Goal: Task Accomplishment & Management: Complete application form

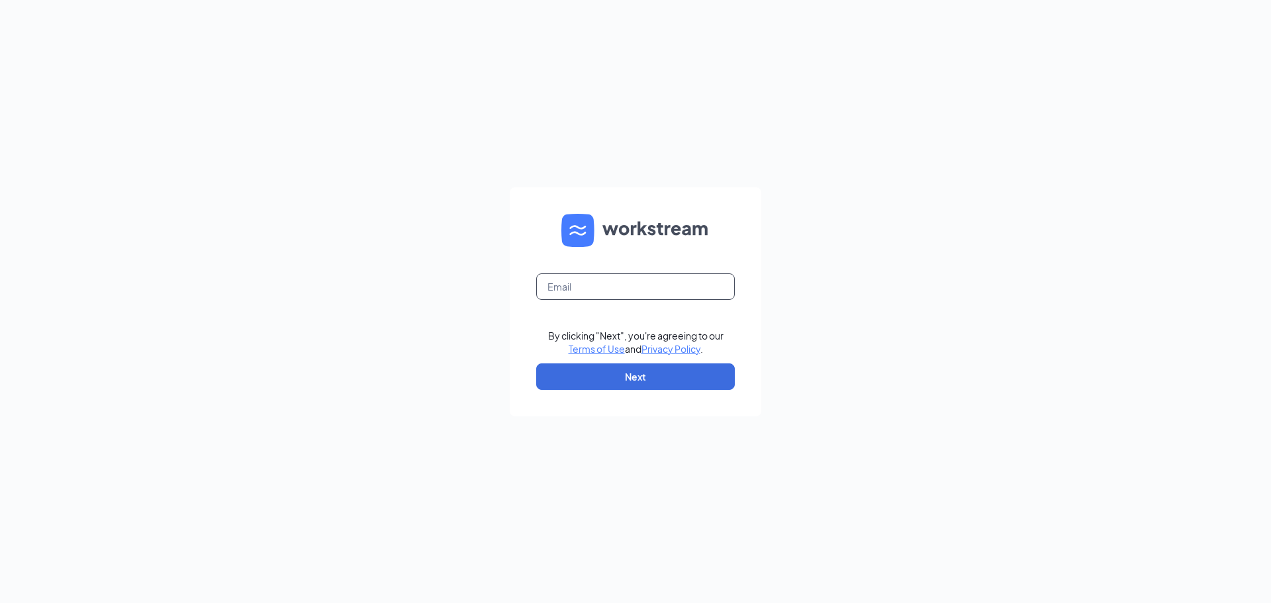
click at [608, 279] on input "text" at bounding box center [635, 286] width 199 height 26
type input "culversrepublicmo@gmail.com"
click at [949, 182] on div "culversrepublicmo@gmail.com By clicking "Next", you're agreeing to our Terms of…" at bounding box center [635, 301] width 1271 height 603
click at [674, 376] on button "Next" at bounding box center [635, 376] width 199 height 26
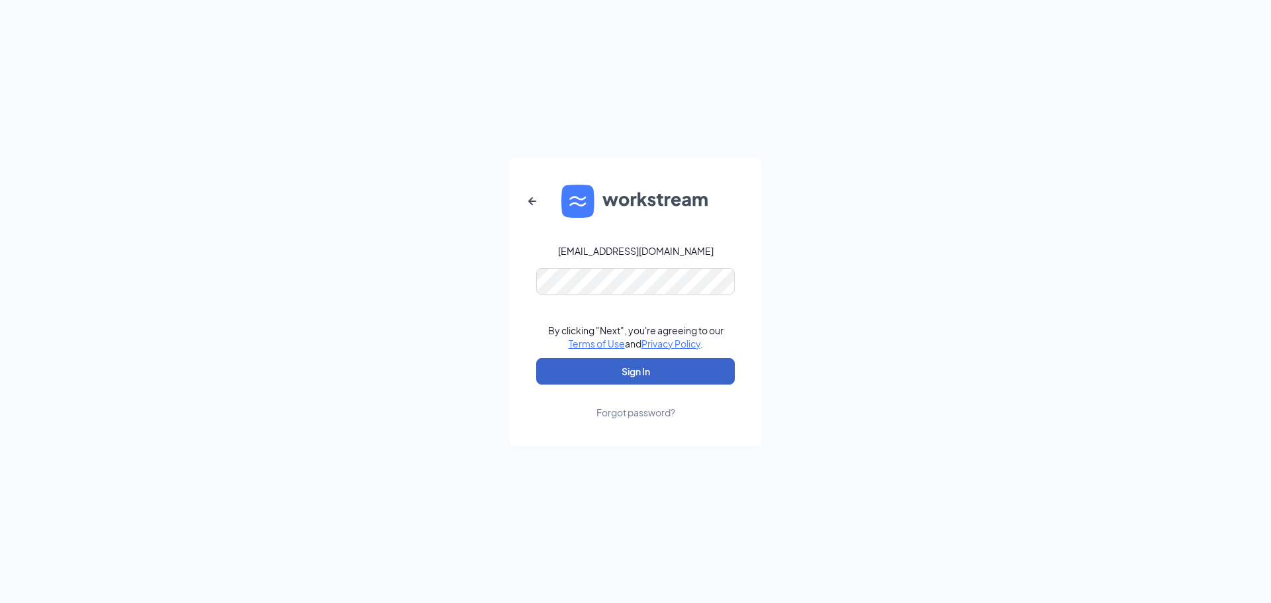
click at [625, 366] on button "Sign In" at bounding box center [635, 371] width 199 height 26
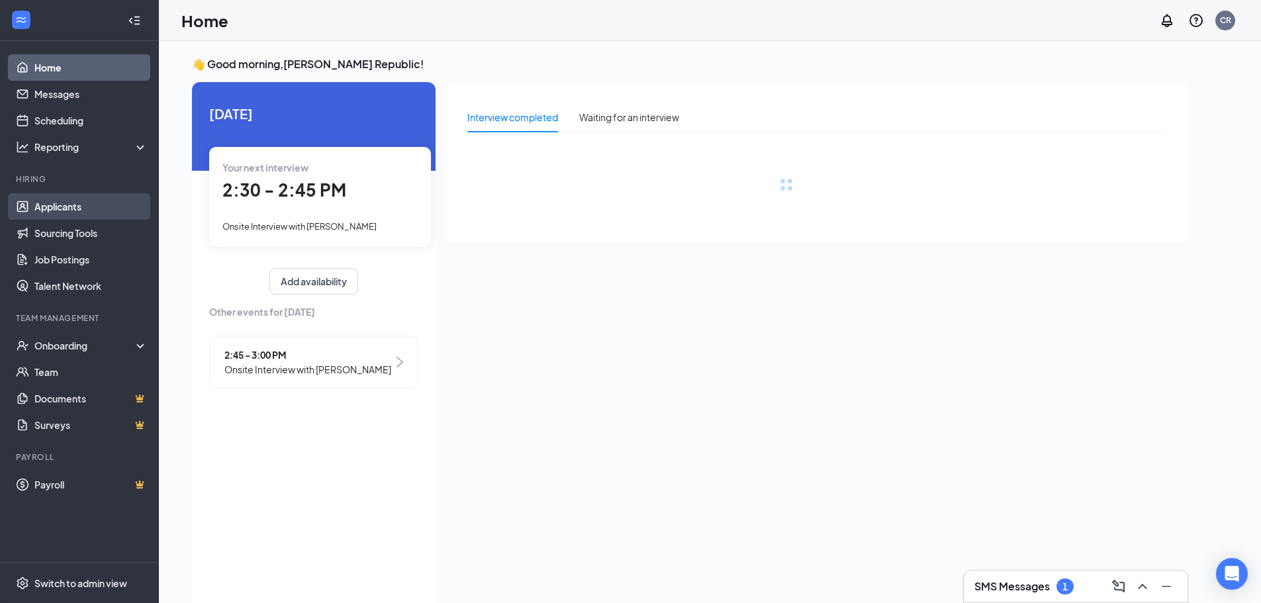
click at [99, 211] on link "Applicants" at bounding box center [90, 206] width 113 height 26
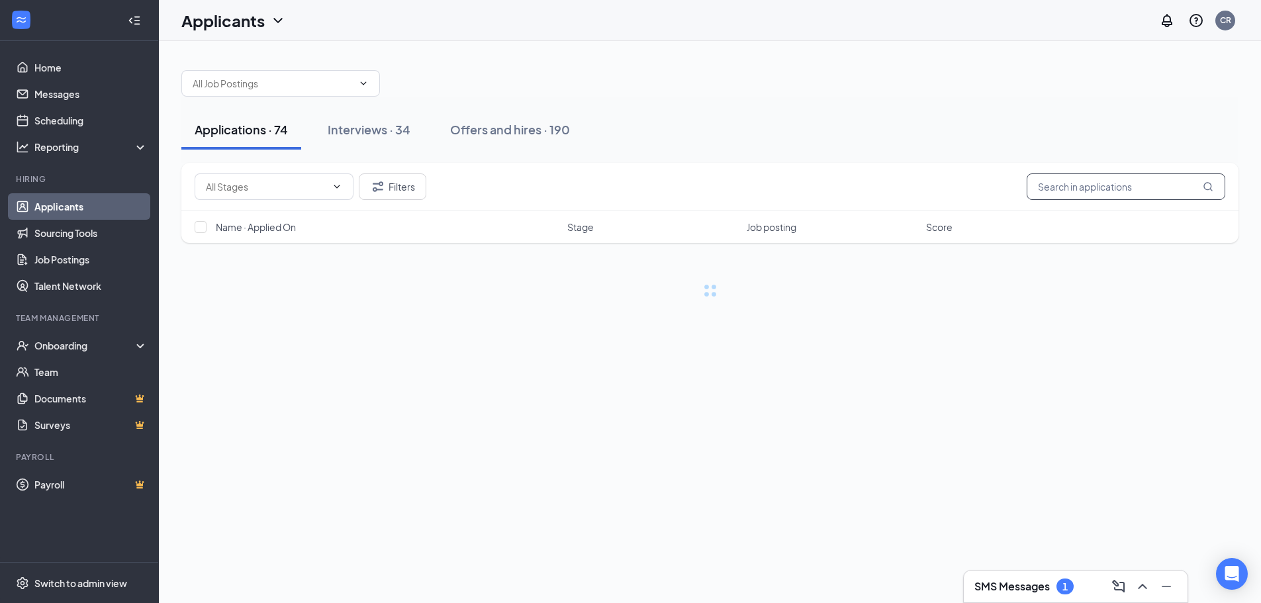
click at [1068, 188] on input "text" at bounding box center [1126, 186] width 199 height 26
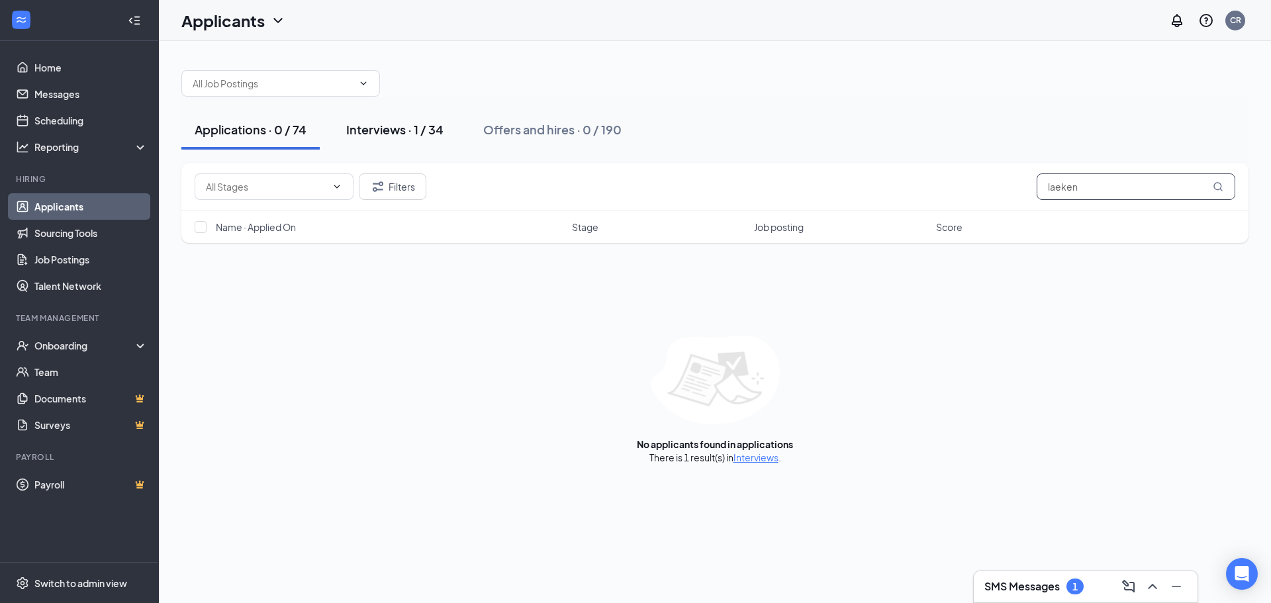
type input "laeken"
click at [422, 124] on div "Interviews · 1 / 34" at bounding box center [394, 129] width 97 height 17
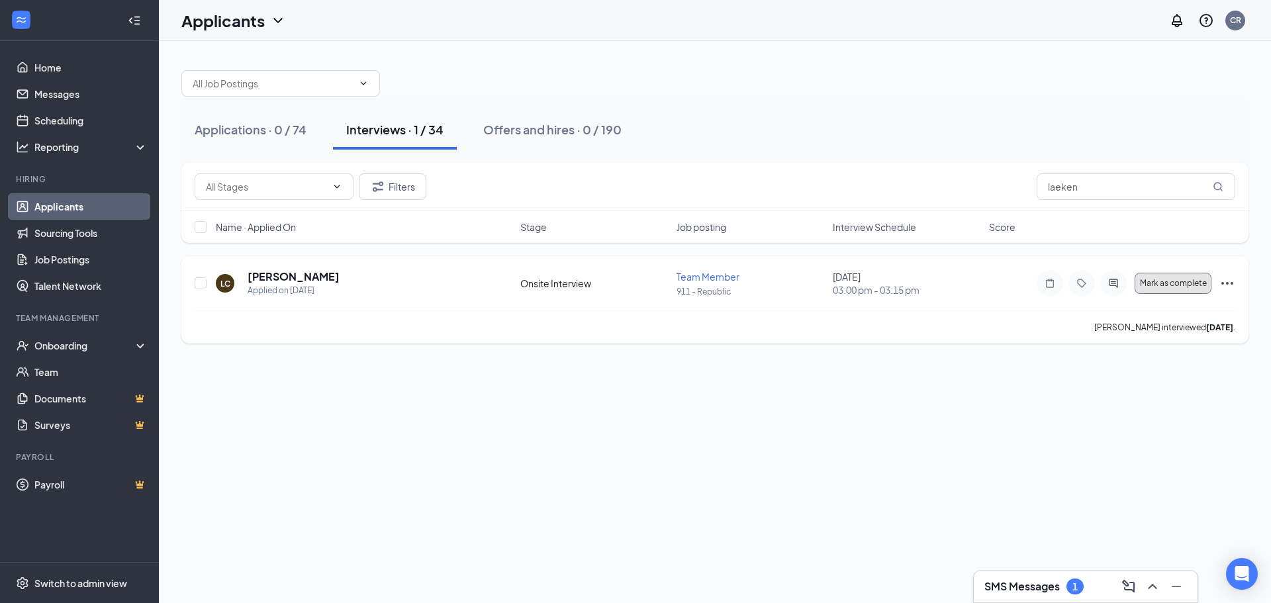
click at [1159, 286] on span "Mark as complete" at bounding box center [1173, 283] width 67 height 9
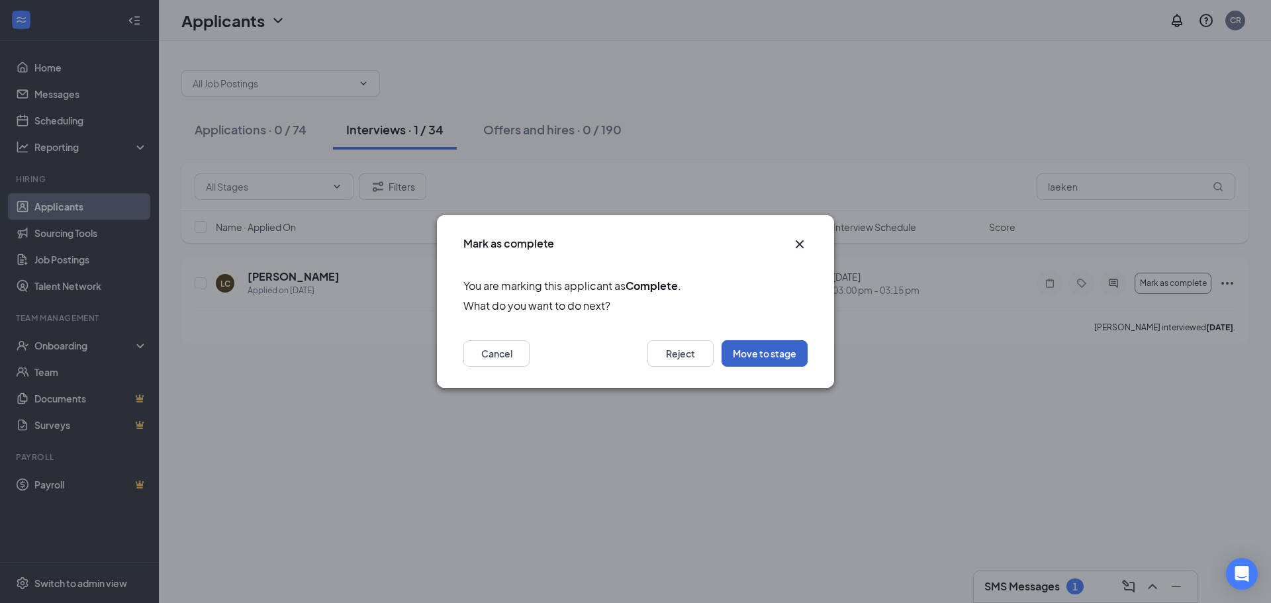
click at [786, 349] on button "Move to stage" at bounding box center [764, 353] width 86 height 26
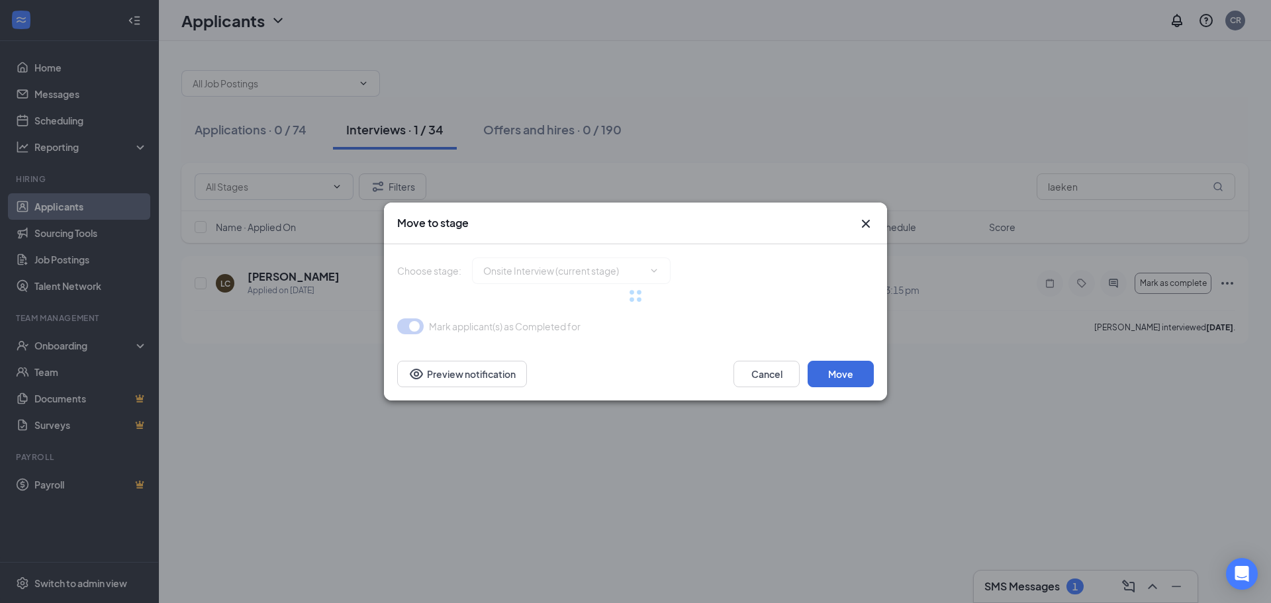
type input "Hiring Complete (final stage)"
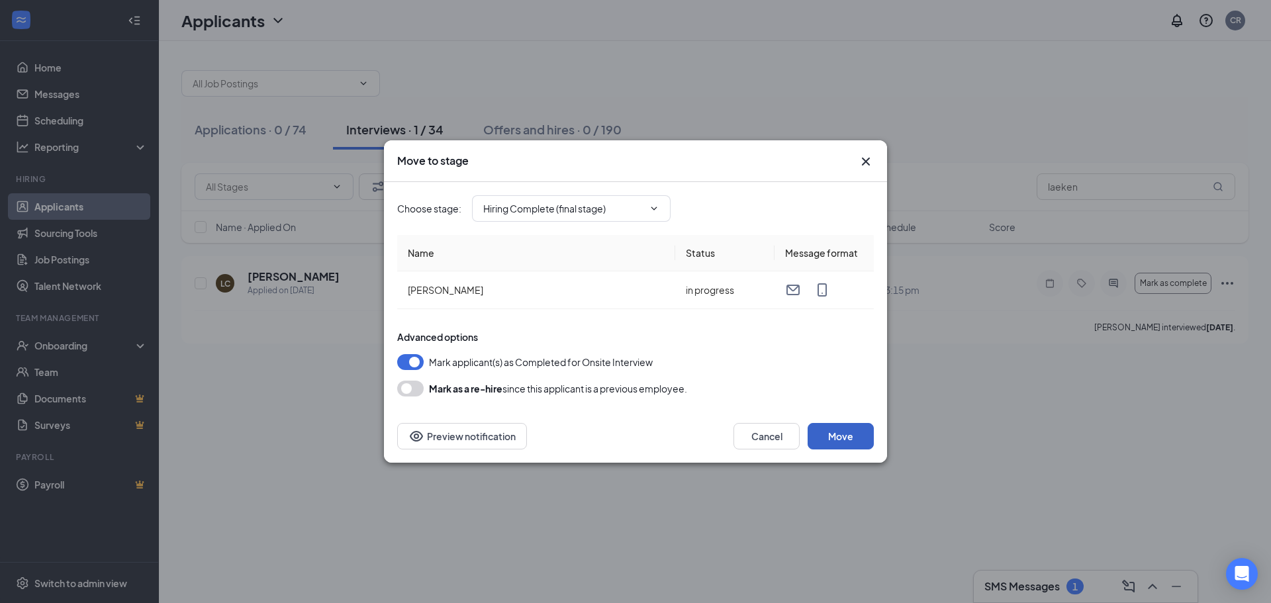
click at [835, 430] on button "Move" at bounding box center [841, 436] width 66 height 26
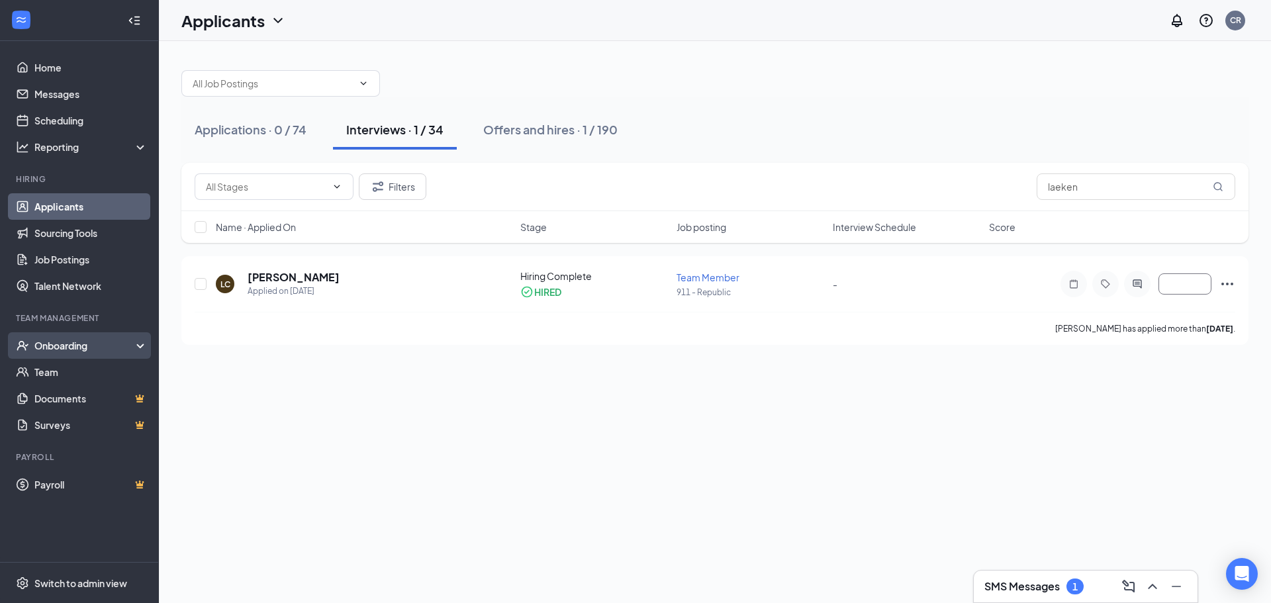
click at [87, 349] on div "Onboarding" at bounding box center [85, 345] width 102 height 13
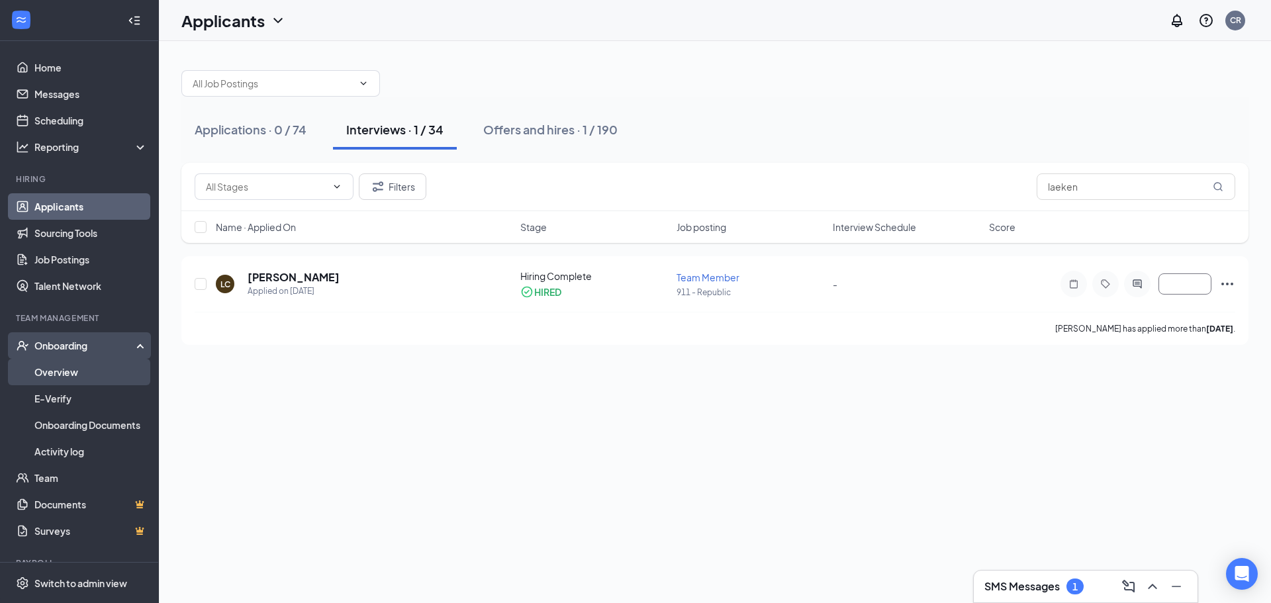
click at [83, 371] on link "Overview" at bounding box center [90, 372] width 113 height 26
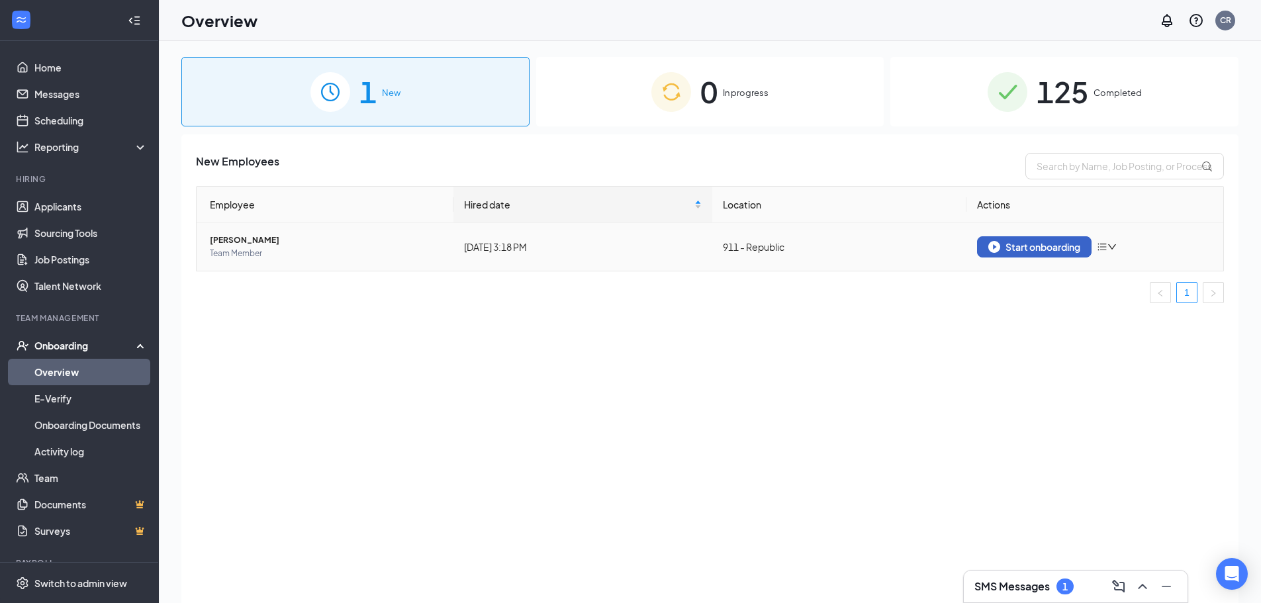
click at [1001, 248] on div "Start onboarding" at bounding box center [1034, 247] width 92 height 12
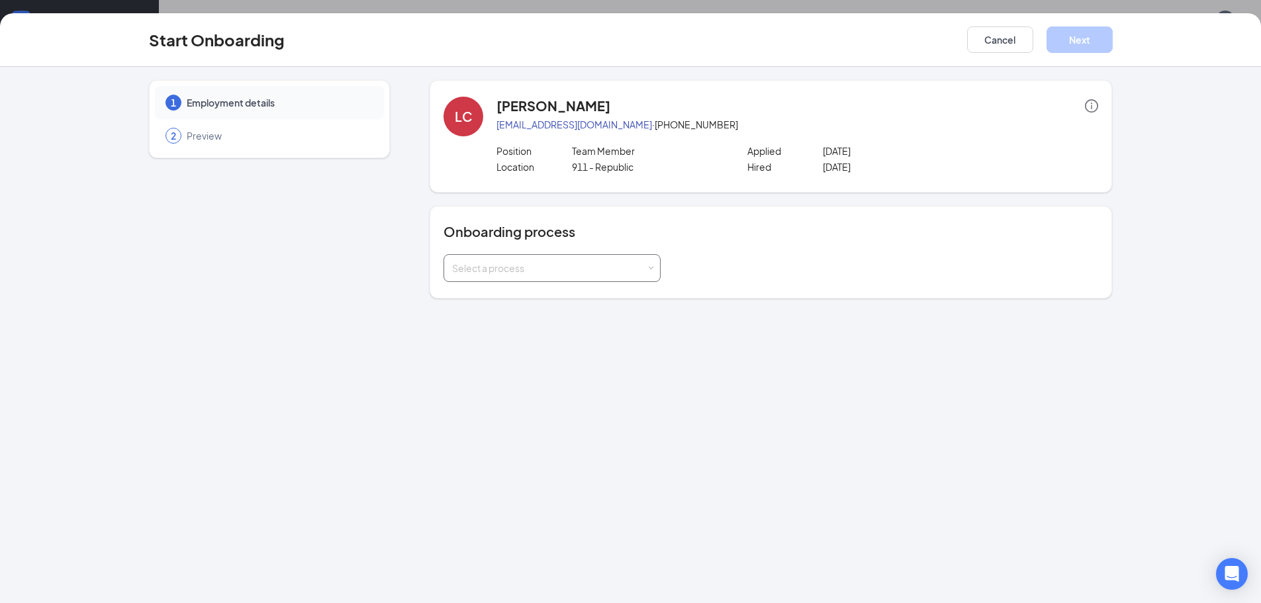
click at [562, 270] on div "Select a process" at bounding box center [549, 267] width 194 height 13
click at [550, 304] on li "Team Member Onboarding" at bounding box center [551, 297] width 217 height 24
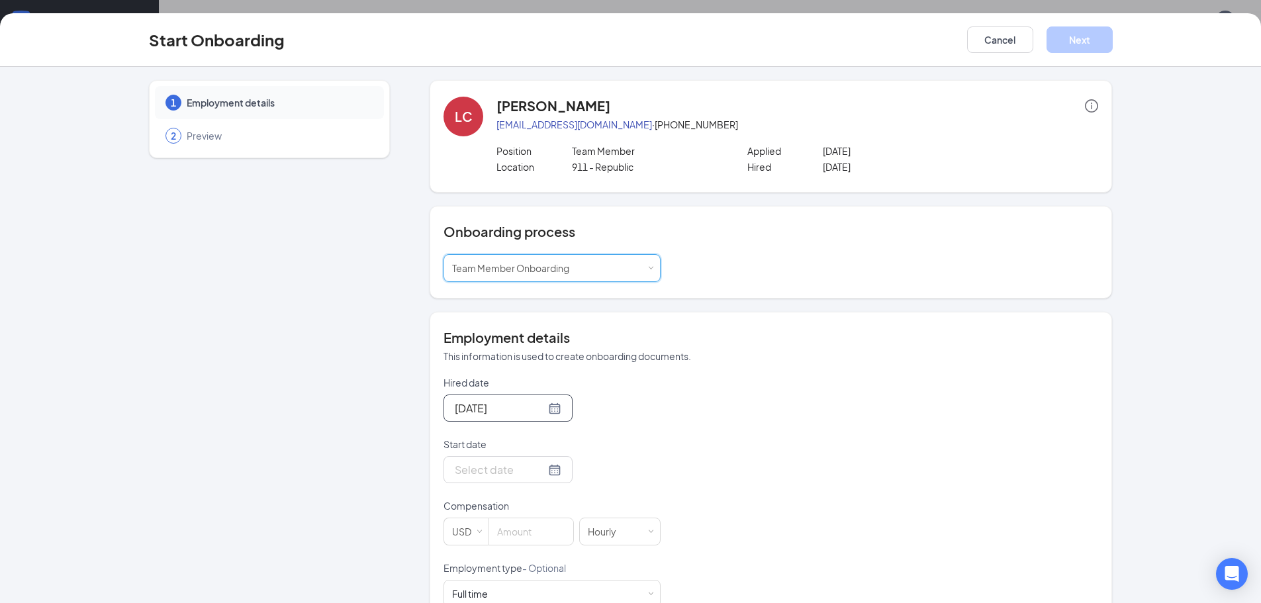
click at [549, 412] on div "[DATE]" at bounding box center [507, 408] width 129 height 27
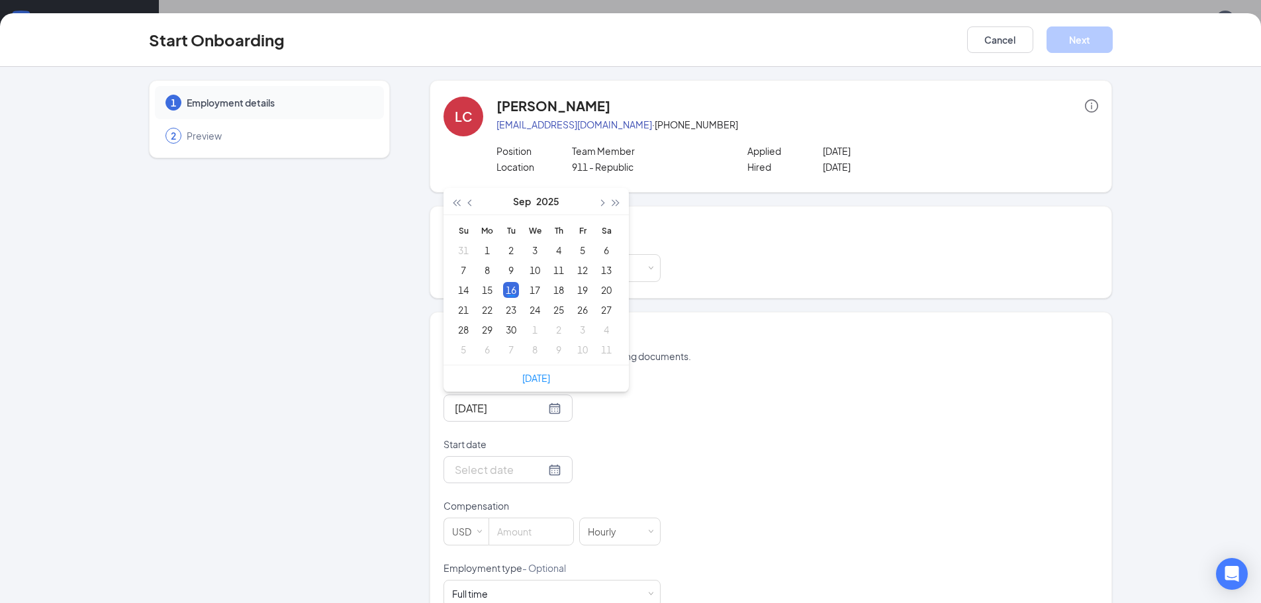
click at [579, 422] on div "[DATE]" at bounding box center [551, 408] width 217 height 27
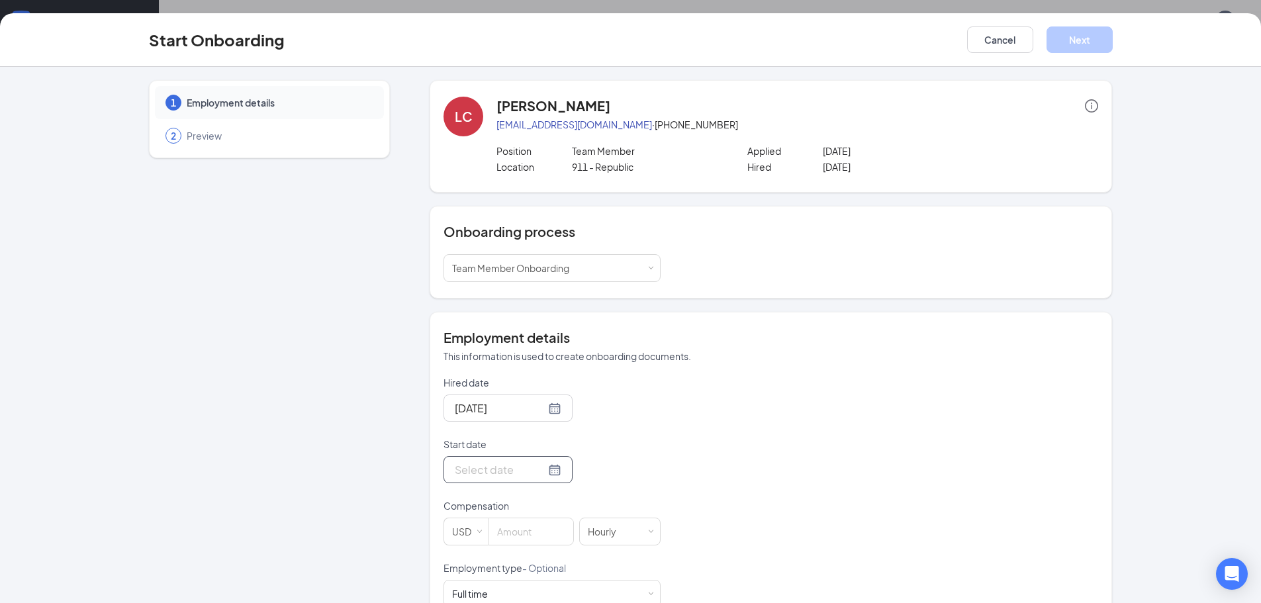
click at [545, 468] on div at bounding box center [508, 469] width 107 height 17
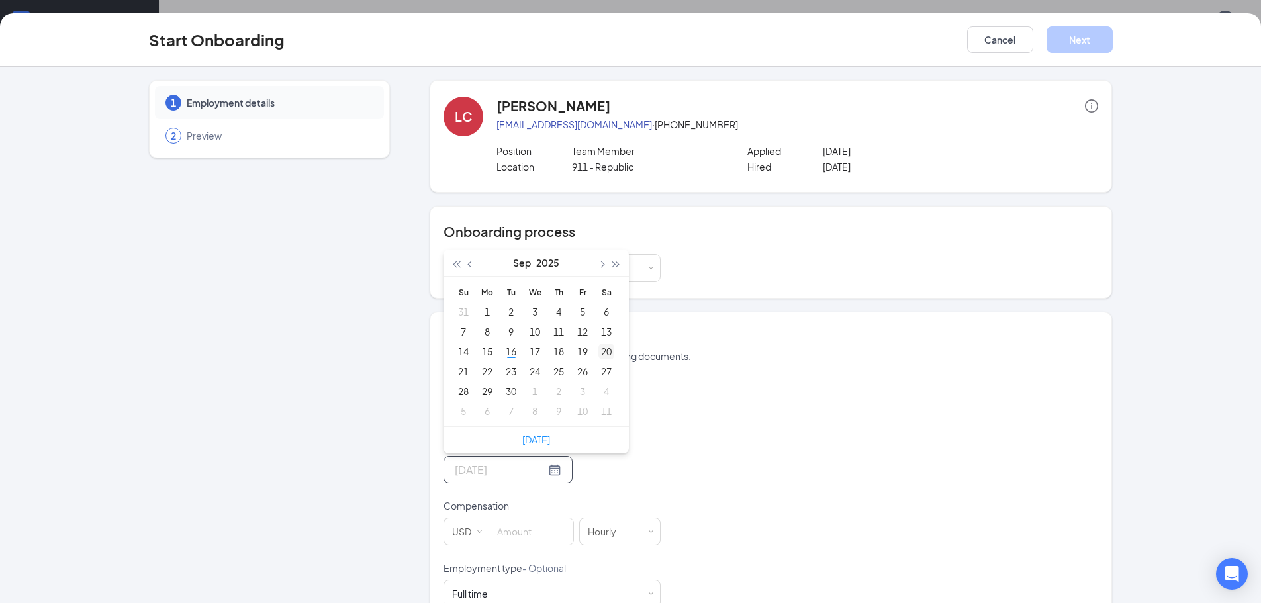
type input "[DATE]"
click at [602, 348] on div "20" at bounding box center [606, 352] width 16 height 16
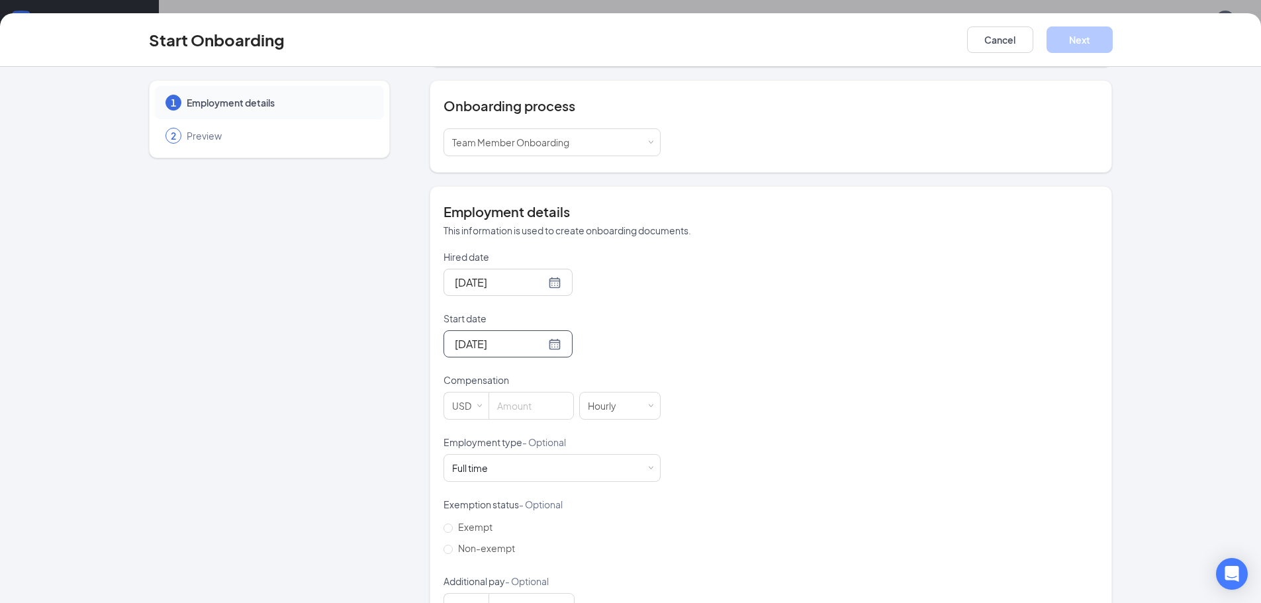
scroll to position [132, 0]
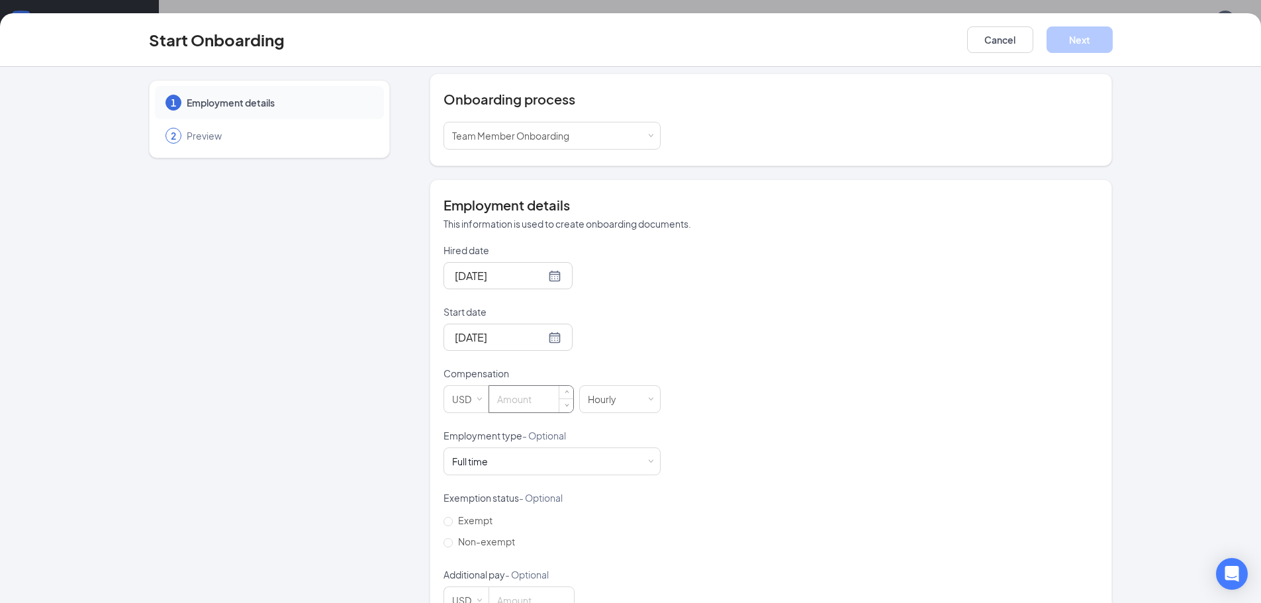
click at [527, 400] on input at bounding box center [531, 399] width 84 height 26
type input "13.75"
click at [949, 326] on div "Hired date [DATE] [DATE] Su Mo Tu We Th Fr Sa 31 1 2 3 4 5 6 7 8 9 10 11 12 13 …" at bounding box center [770, 429] width 655 height 371
click at [598, 456] on div "Full time Works 30+ hours per week and is reasonably expected to work" at bounding box center [552, 461] width 200 height 26
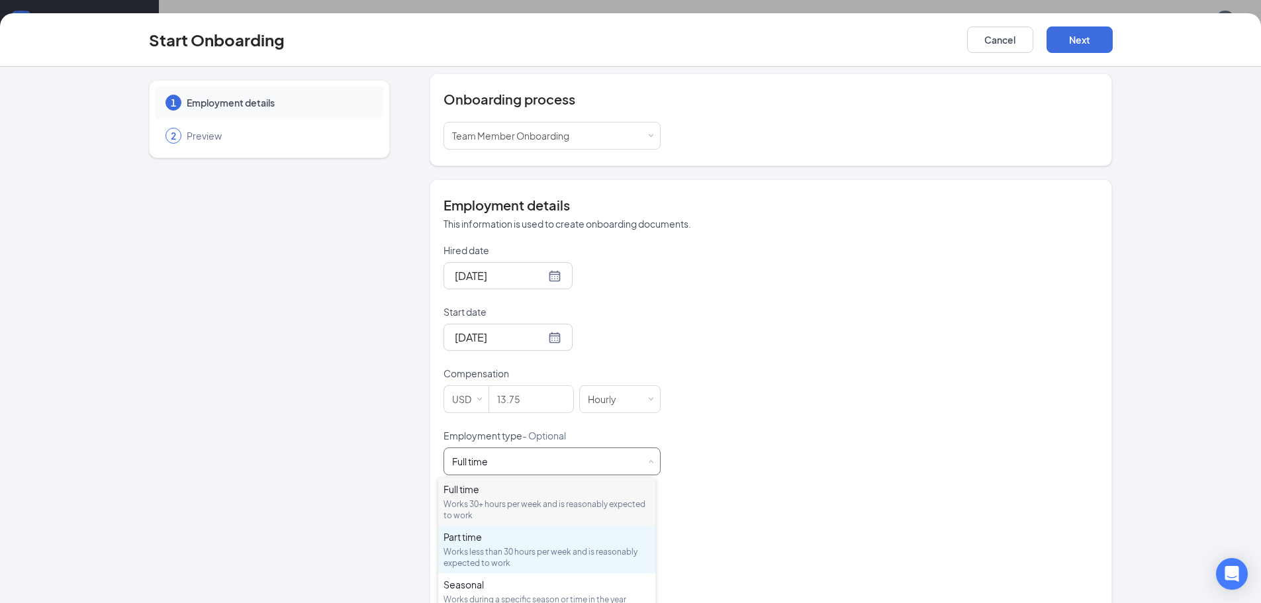
click at [569, 546] on div "Works less than 30 hours per week and is reasonably expected to work" at bounding box center [546, 557] width 207 height 23
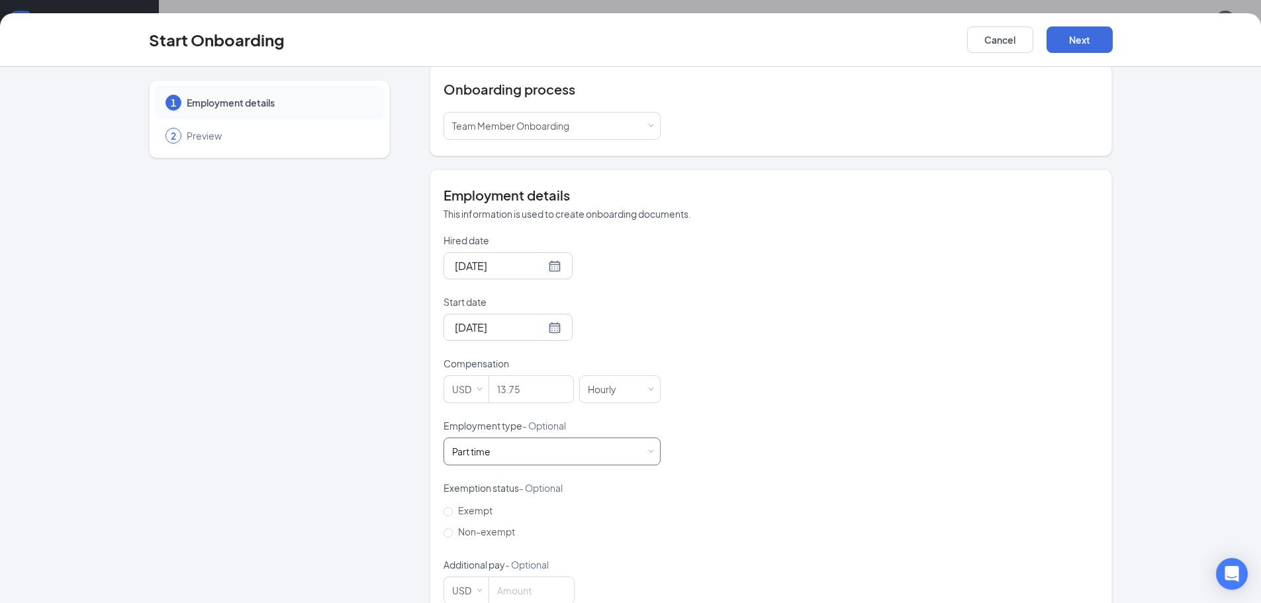
scroll to position [173, 0]
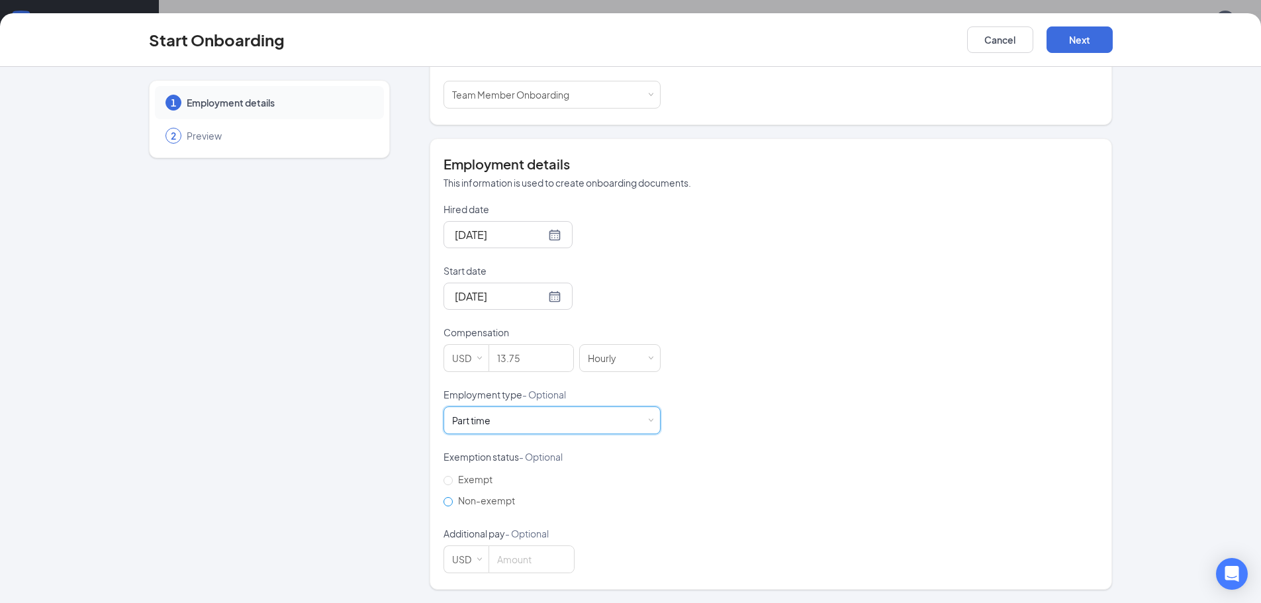
click at [488, 501] on span "Non-exempt" at bounding box center [487, 500] width 68 height 12
click at [453, 501] on input "Non-exempt" at bounding box center [447, 501] width 9 height 9
radio input "true"
click at [1096, 40] on button "Next" at bounding box center [1079, 39] width 66 height 26
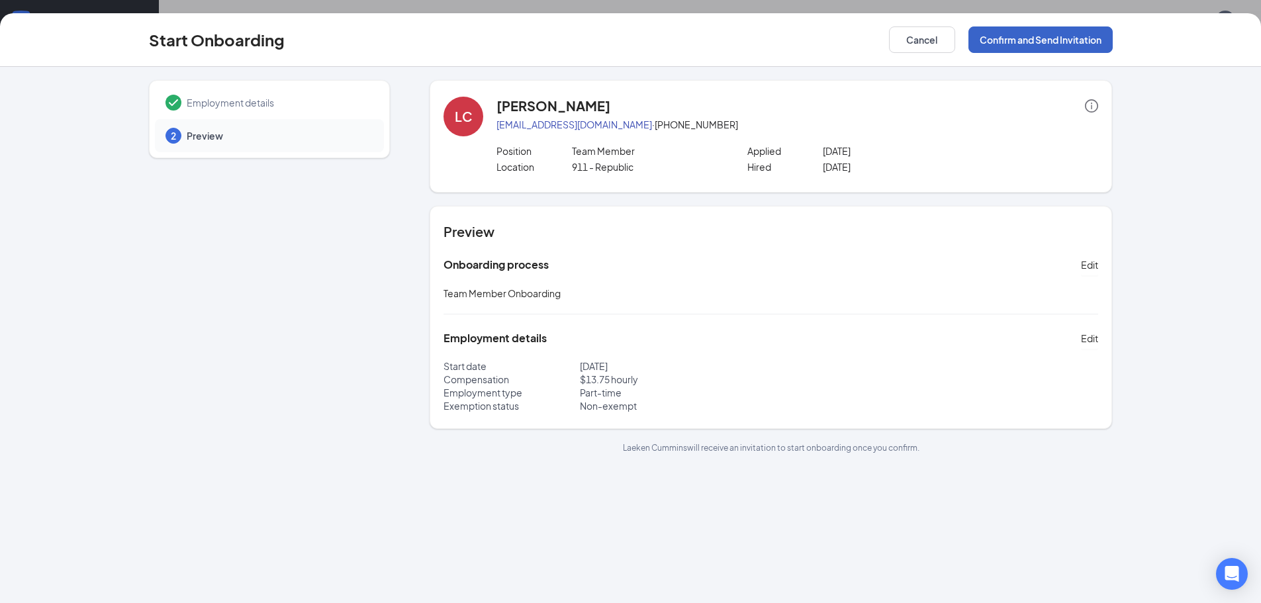
click at [1077, 40] on button "Confirm and Send Invitation" at bounding box center [1040, 39] width 144 height 26
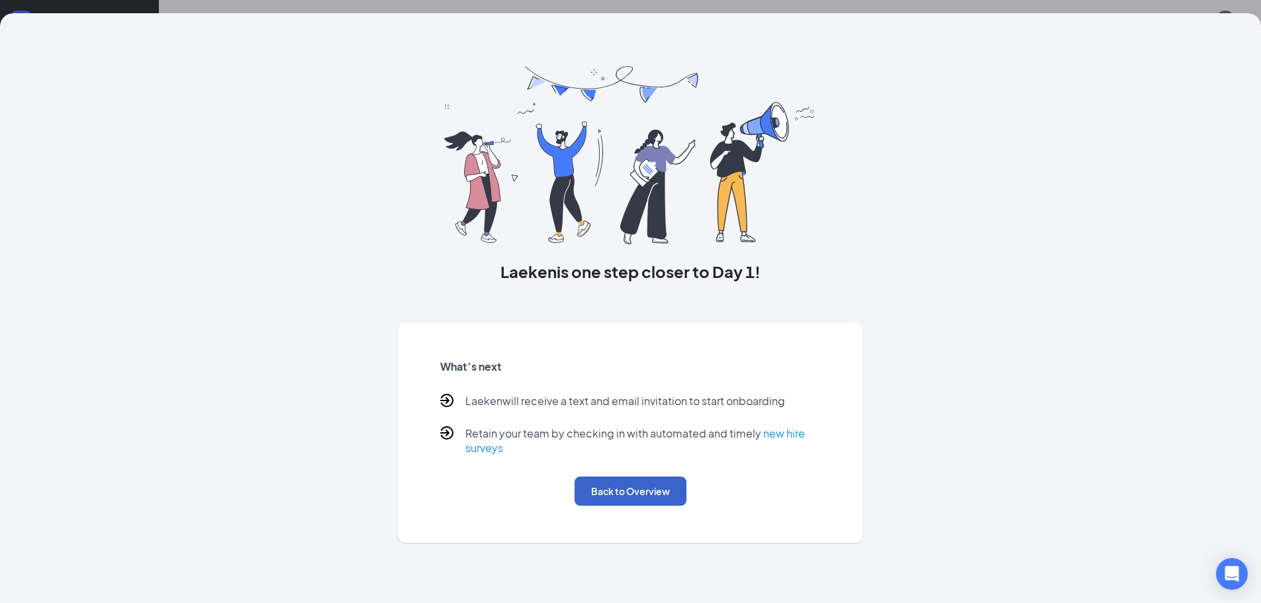
click at [661, 499] on button "Back to Overview" at bounding box center [631, 491] width 112 height 29
